Goal: Task Accomplishment & Management: Manage account settings

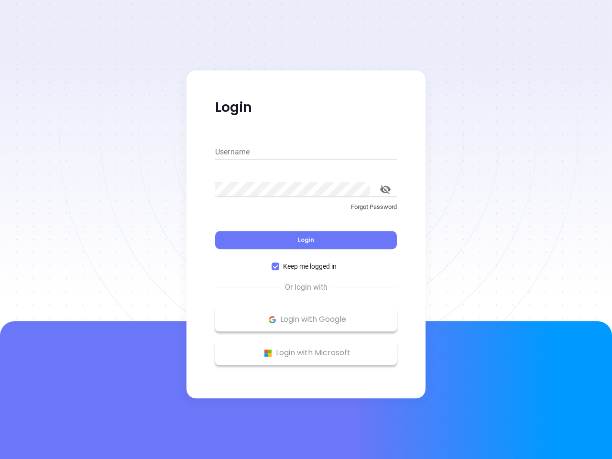
click at [306, 230] on div "Login" at bounding box center [306, 235] width 182 height 30
click at [306, 152] on input "Username" at bounding box center [306, 151] width 182 height 15
click at [385, 189] on icon "toggle password visibility" at bounding box center [385, 189] width 11 height 9
click at [306, 240] on span "Login" at bounding box center [306, 240] width 16 height 8
click at [306, 266] on span "Keep me logged in" at bounding box center [309, 266] width 61 height 11
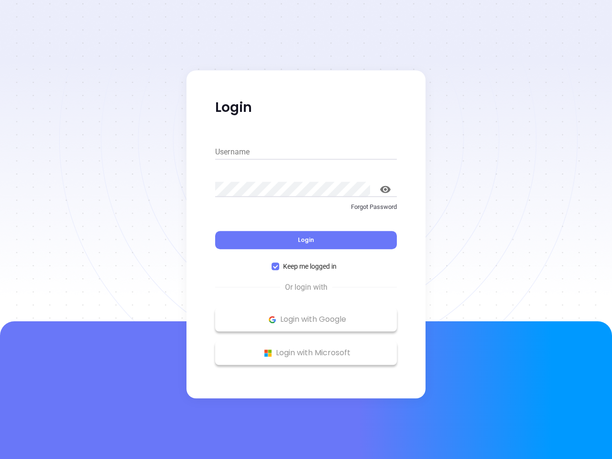
click at [279, 266] on input "Keep me logged in" at bounding box center [276, 267] width 8 height 8
checkbox input "false"
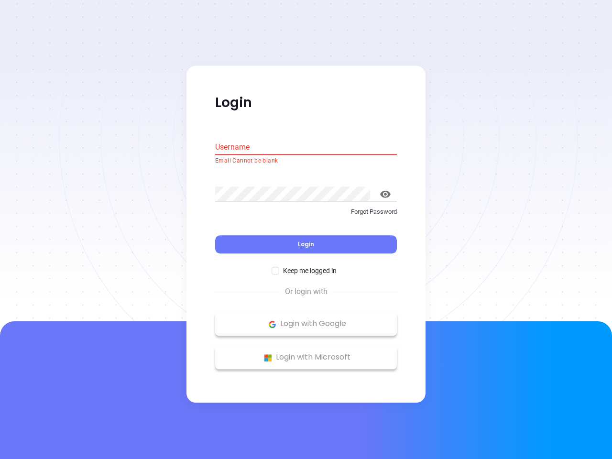
click at [306, 319] on p "Login with Google" at bounding box center [306, 324] width 172 height 14
click at [306, 353] on p "Login with Microsoft" at bounding box center [306, 358] width 172 height 14
